Goal: Communication & Community: Ask a question

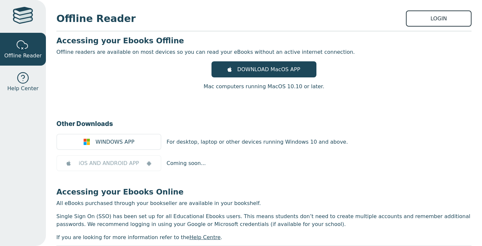
click at [428, 22] on link "LOGIN" at bounding box center [439, 18] width 66 height 16
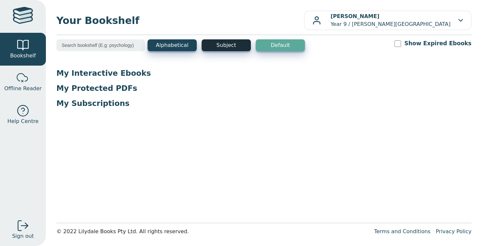
click at [231, 46] on button "Subject" at bounding box center [226, 45] width 49 height 12
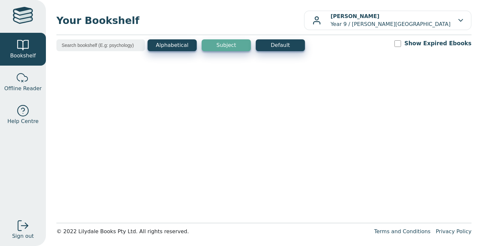
click at [231, 46] on button "Subject" at bounding box center [226, 45] width 49 height 12
click at [231, 48] on button "Subject" at bounding box center [226, 45] width 49 height 12
click at [279, 45] on button "Default" at bounding box center [280, 45] width 49 height 12
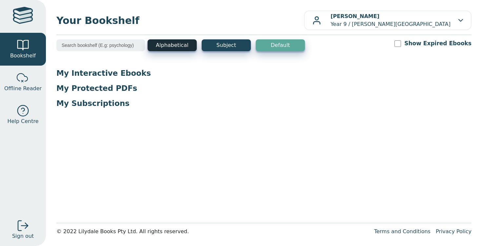
click at [186, 46] on button "Alphabetical" at bounding box center [172, 45] width 49 height 12
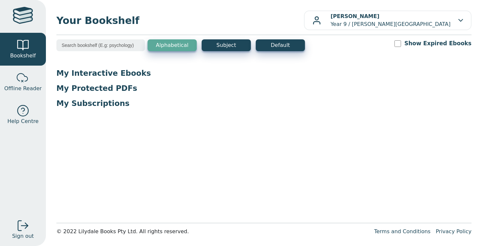
click at [164, 47] on button "Alphabetical" at bounding box center [172, 45] width 49 height 12
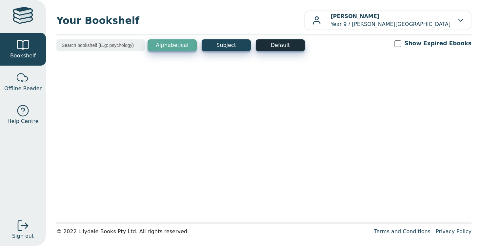
click at [269, 41] on button "Default" at bounding box center [280, 45] width 49 height 12
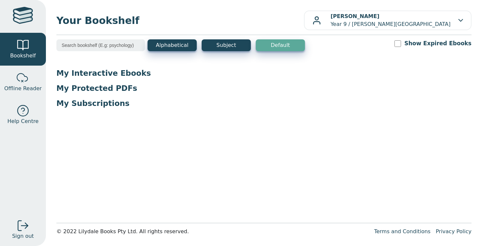
click at [106, 74] on p "My Interactive Ebooks" at bounding box center [263, 73] width 415 height 10
click at [168, 78] on p "My Interactive Ebooks" at bounding box center [263, 73] width 415 height 10
click at [129, 50] on input "search" at bounding box center [100, 45] width 89 height 12
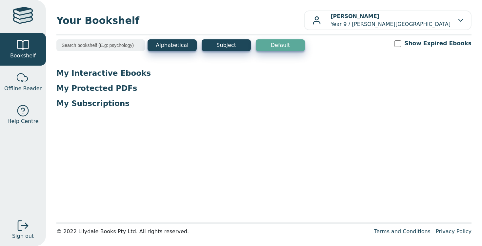
click at [11, 22] on link at bounding box center [23, 16] width 46 height 33
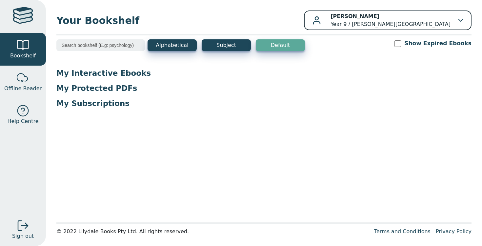
click at [423, 17] on p "Milla Kaszubski Year 9 / Blackburn High School" at bounding box center [391, 20] width 120 height 16
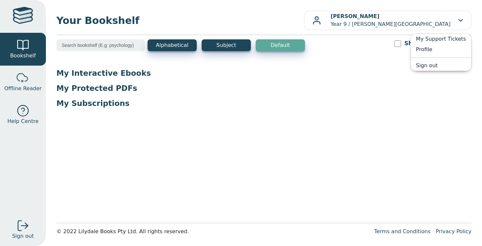
click at [383, 70] on p "My Interactive Ebooks" at bounding box center [263, 73] width 415 height 10
click at [98, 77] on p "My Interactive Ebooks" at bounding box center [263, 73] width 415 height 10
click at [100, 90] on p "My Protected PDFs" at bounding box center [263, 88] width 415 height 10
click at [22, 87] on span "Offline Reader" at bounding box center [22, 89] width 37 height 8
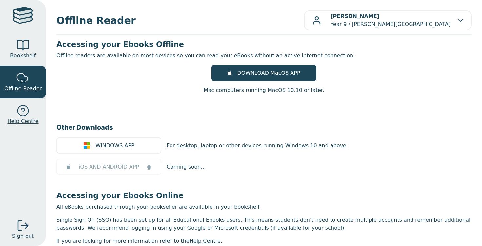
click at [32, 118] on span "Help Centre" at bounding box center [22, 121] width 31 height 8
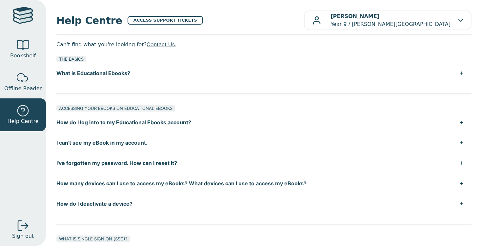
click at [14, 55] on span "Bookshelf" at bounding box center [23, 56] width 26 height 8
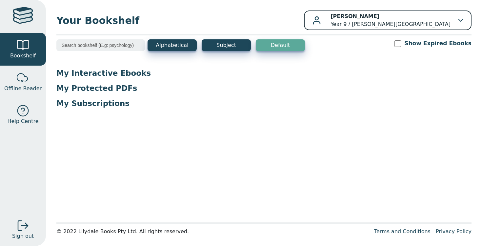
click at [390, 22] on p "Milla Kaszubski Year 9 / Blackburn High School" at bounding box center [391, 20] width 120 height 16
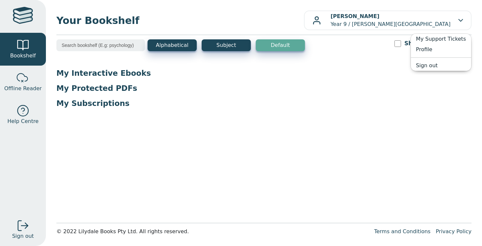
click at [357, 46] on div "Alphabetical Subject Default Show Expired Ebooks" at bounding box center [263, 49] width 415 height 20
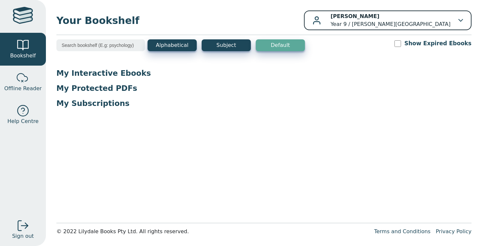
click at [397, 29] on button "Milla Kaszubski Year 9 / Blackburn High School" at bounding box center [388, 20] width 168 height 20
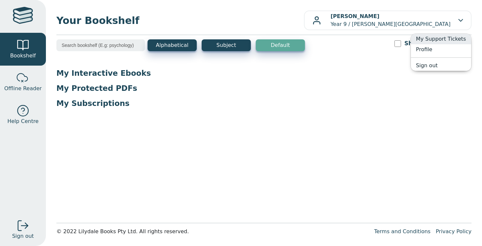
click at [428, 39] on link "My Support Tickets" at bounding box center [441, 39] width 60 height 10
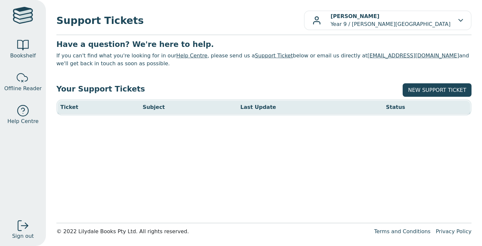
click at [289, 121] on main1 "Have a question? We're here to help. If you can't find what you're looking for …" at bounding box center [263, 128] width 415 height 179
click at [424, 88] on link "NEW SUPPORT TICKET" at bounding box center [437, 89] width 69 height 13
click at [424, 88] on body "Bookshelf Offline Reader Help Centre Sign out Support Tickets [PERSON_NAME] My …" at bounding box center [241, 123] width 482 height 246
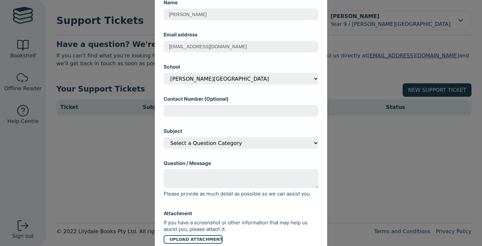
scroll to position [54, 0]
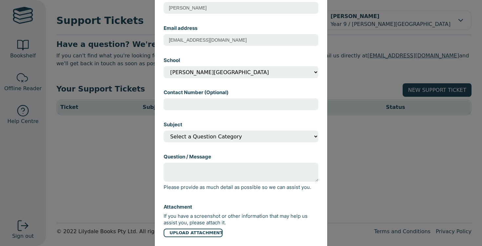
click at [208, 166] on textarea "Question / Message" at bounding box center [241, 172] width 155 height 19
type textarea "I"
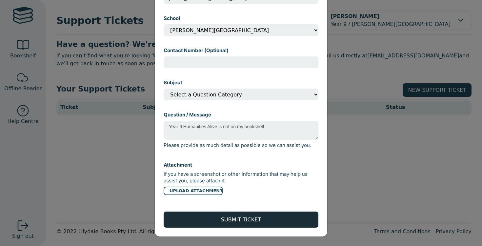
type textarea "Year 9 Humanities Alive is not on my bookshelf"
click at [258, 215] on button "SUBMIT TICKET" at bounding box center [241, 219] width 155 height 16
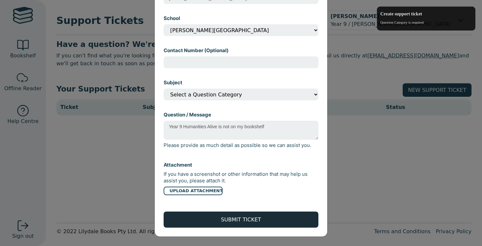
click at [257, 222] on button "SUBMIT TICKET" at bounding box center [241, 219] width 155 height 16
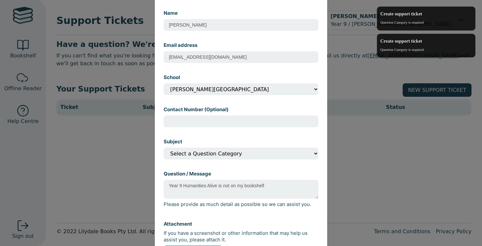
scroll to position [42, 0]
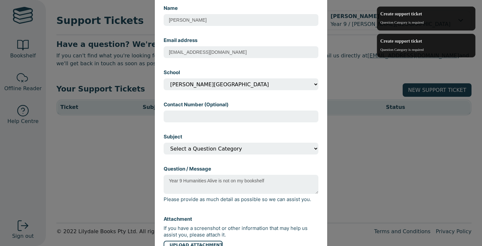
click at [254, 156] on div "Subject Select a Question Category I can't open my eBook I can't find my eBook …" at bounding box center [241, 144] width 155 height 32
click at [248, 151] on select "Select a Question Category I can't open my eBook I can't find my eBook in my ac…" at bounding box center [241, 149] width 155 height 12
select select "I can't find my eBook in my account?"
click at [164, 143] on select "Select a Question Category I can't open my eBook I can't find my eBook in my ac…" at bounding box center [241, 149] width 155 height 12
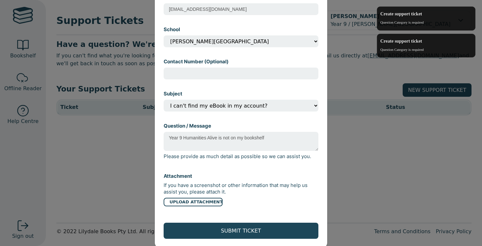
scroll to position [87, 0]
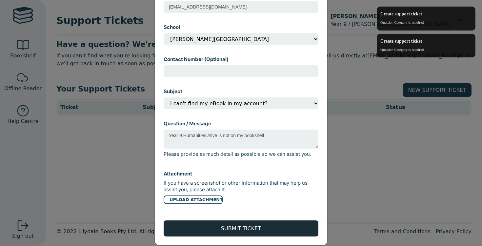
click at [238, 228] on button "SUBMIT TICKET" at bounding box center [241, 228] width 155 height 16
click at [234, 227] on button "SUBMIT TICKET" at bounding box center [241, 228] width 155 height 16
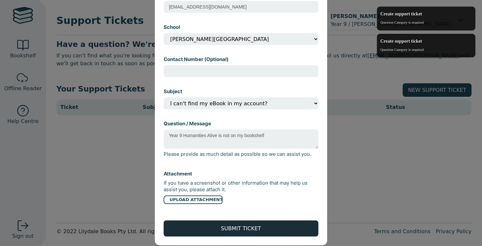
click at [234, 227] on button "SUBMIT TICKET" at bounding box center [241, 228] width 155 height 16
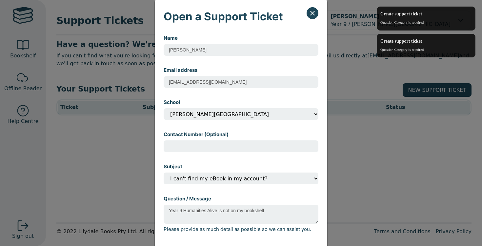
scroll to position [0, 0]
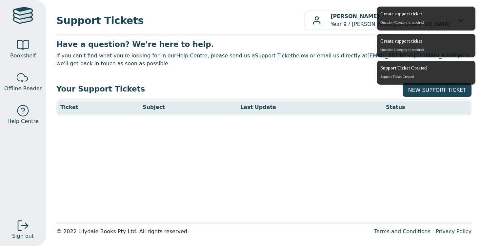
click at [287, 63] on p "If you can't find what you're looking for in our Help Centre , please send us a…" at bounding box center [263, 60] width 415 height 16
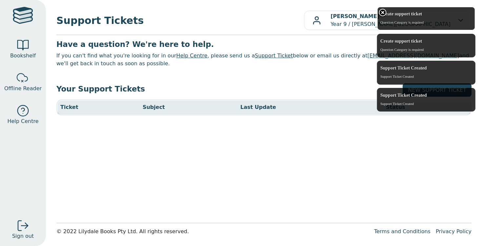
click at [382, 11] on div at bounding box center [383, 13] width 10 height 10
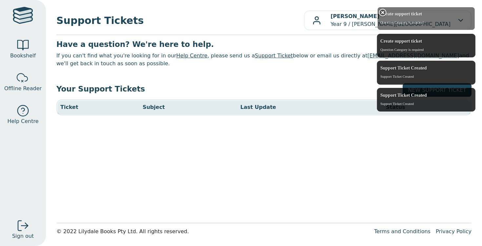
click at [382, 11] on div at bounding box center [383, 13] width 10 height 10
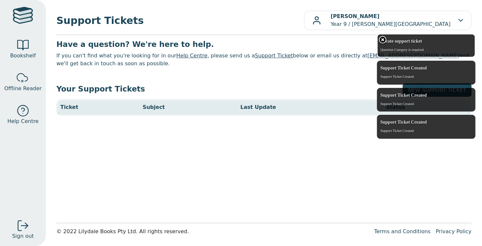
click at [382, 35] on div at bounding box center [383, 40] width 10 height 10
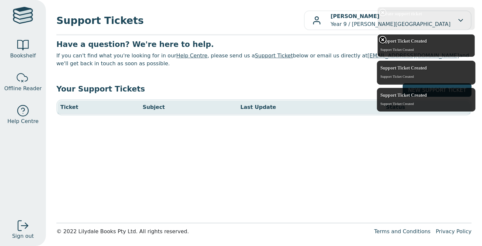
click at [382, 39] on div at bounding box center [383, 40] width 10 height 10
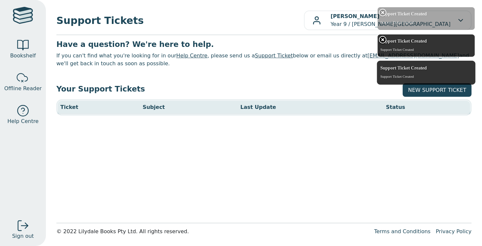
click at [382, 39] on div at bounding box center [383, 40] width 10 height 10
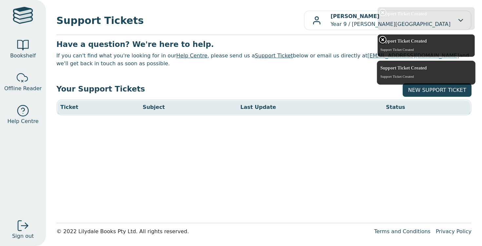
click at [382, 38] on div at bounding box center [383, 40] width 10 height 10
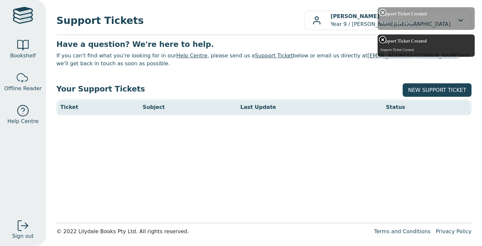
click at [382, 38] on div at bounding box center [383, 40] width 10 height 10
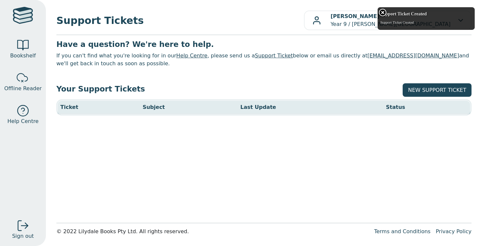
click at [385, 8] on div "Support Ticket Created Support Ticket Created" at bounding box center [426, 19] width 99 height 24
click at [381, 12] on div at bounding box center [383, 13] width 10 height 10
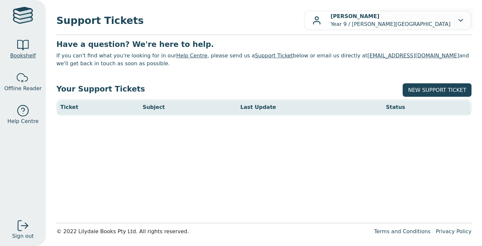
click at [20, 57] on span "Bookshelf" at bounding box center [23, 56] width 26 height 8
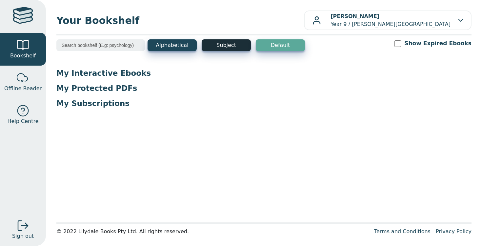
click at [206, 42] on button "Subject" at bounding box center [226, 45] width 49 height 12
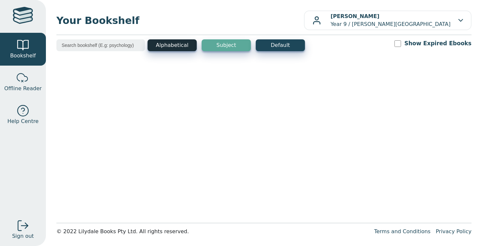
click at [184, 44] on button "Alphabetical" at bounding box center [172, 45] width 49 height 12
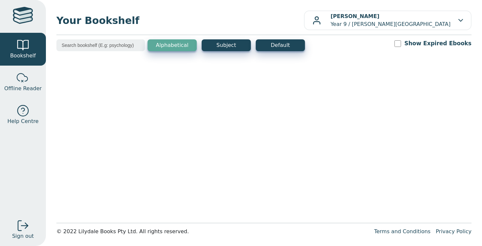
click at [122, 47] on input "search" at bounding box center [100, 45] width 89 height 12
type input "h"
click at [27, 232] on span "Sign out" at bounding box center [23, 236] width 22 height 8
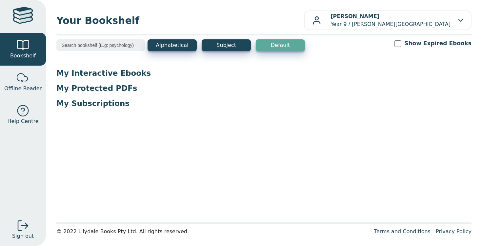
click at [401, 45] on input "Show Expired Ebooks" at bounding box center [397, 43] width 7 height 7
checkbox input "true"
click at [166, 46] on button "Alphabetical" at bounding box center [172, 45] width 49 height 12
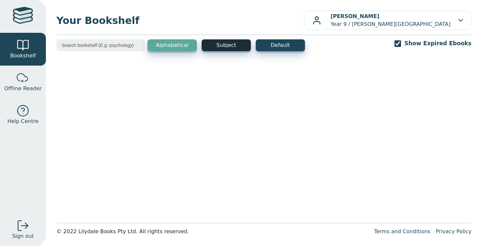
click at [237, 45] on button "Subject" at bounding box center [226, 45] width 49 height 12
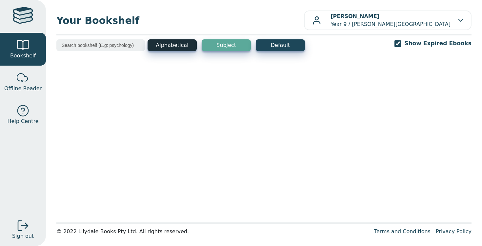
click at [155, 50] on button "Alphabetical" at bounding box center [172, 45] width 49 height 12
